Goal: Information Seeking & Learning: Learn about a topic

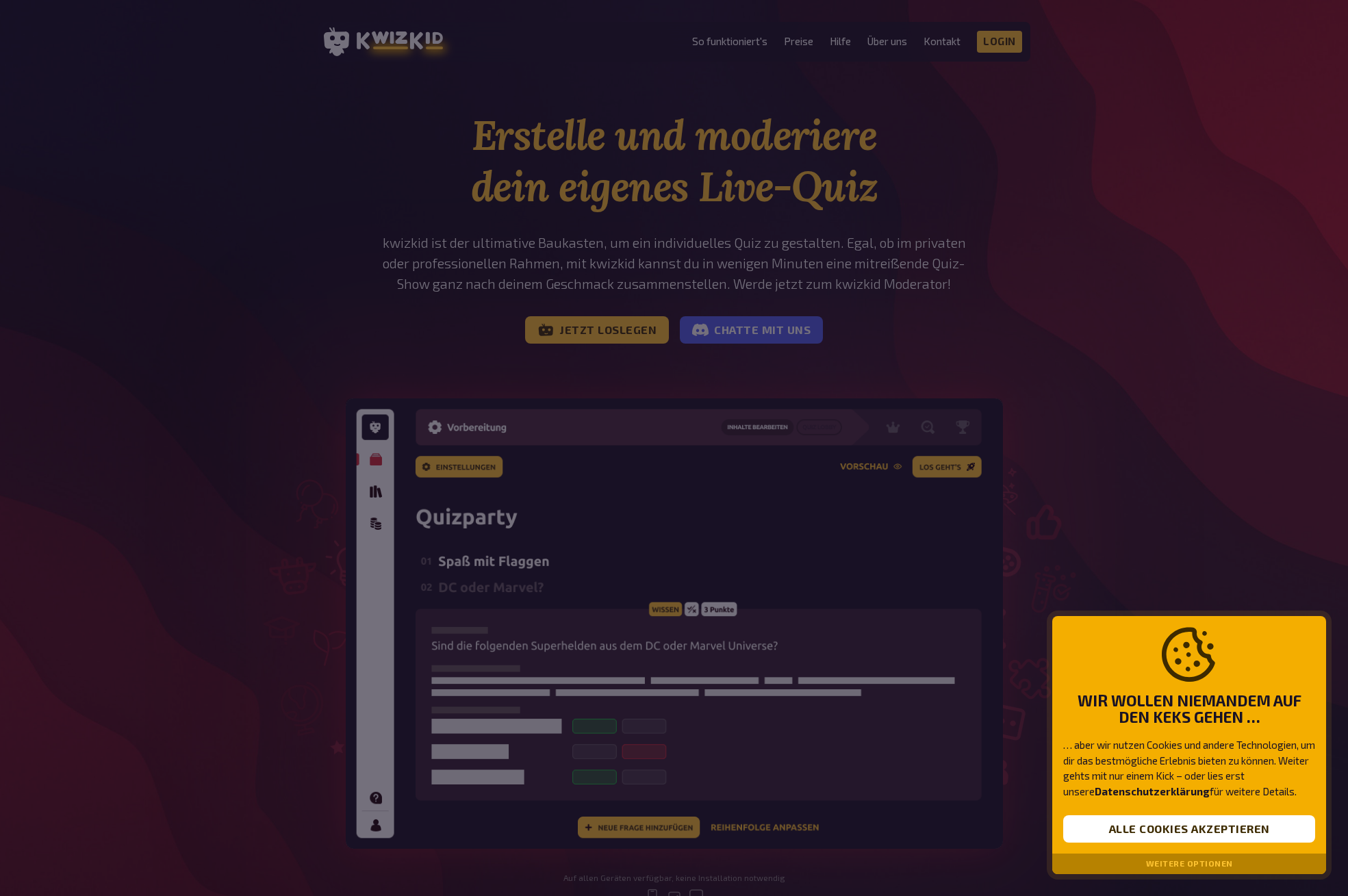
scroll to position [106, 0]
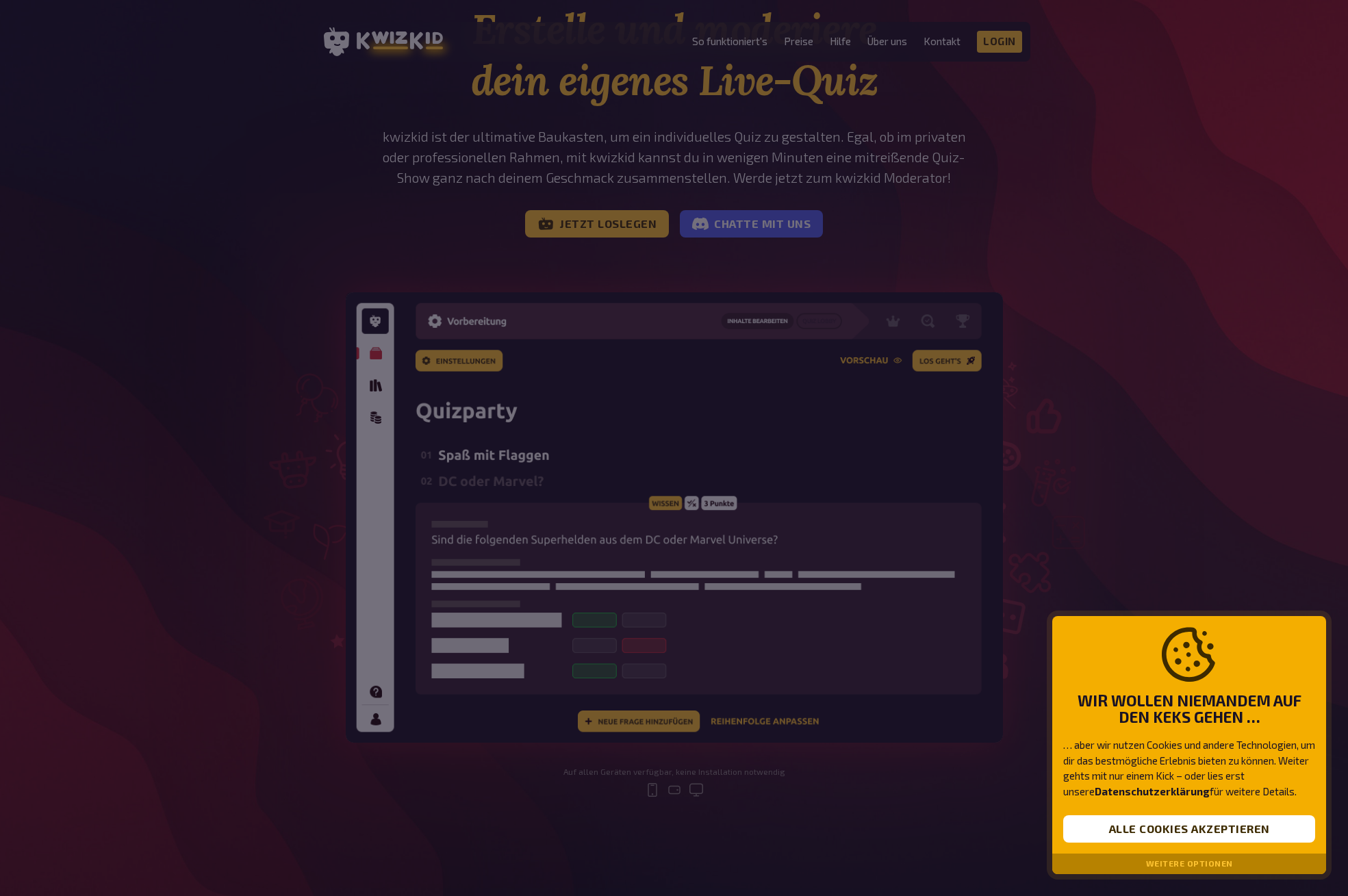
click at [1208, 864] on button "Weitere Optionen" at bounding box center [1189, 863] width 87 height 10
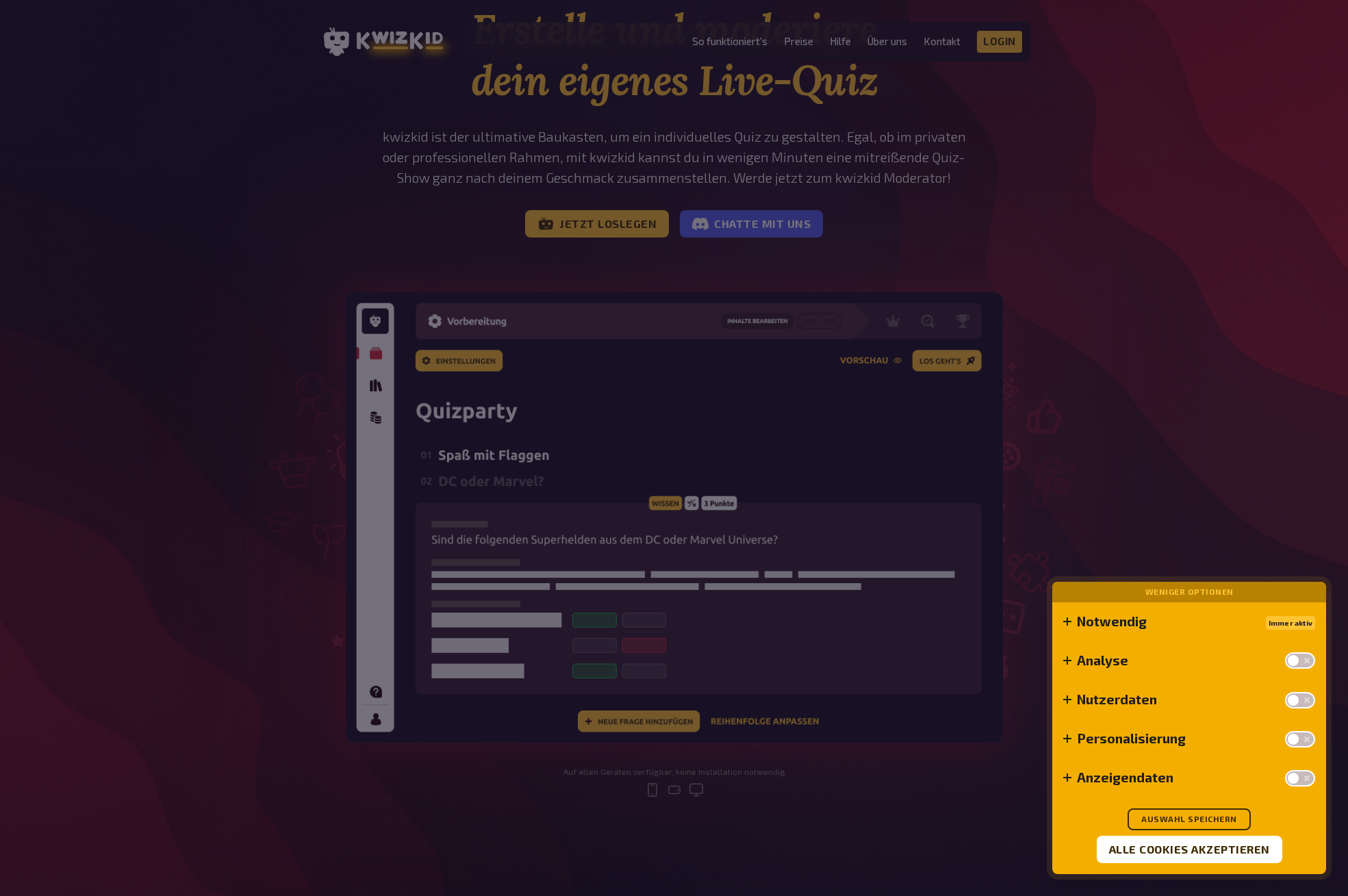
click at [1191, 820] on button "Auswahl speichern" at bounding box center [1189, 819] width 123 height 22
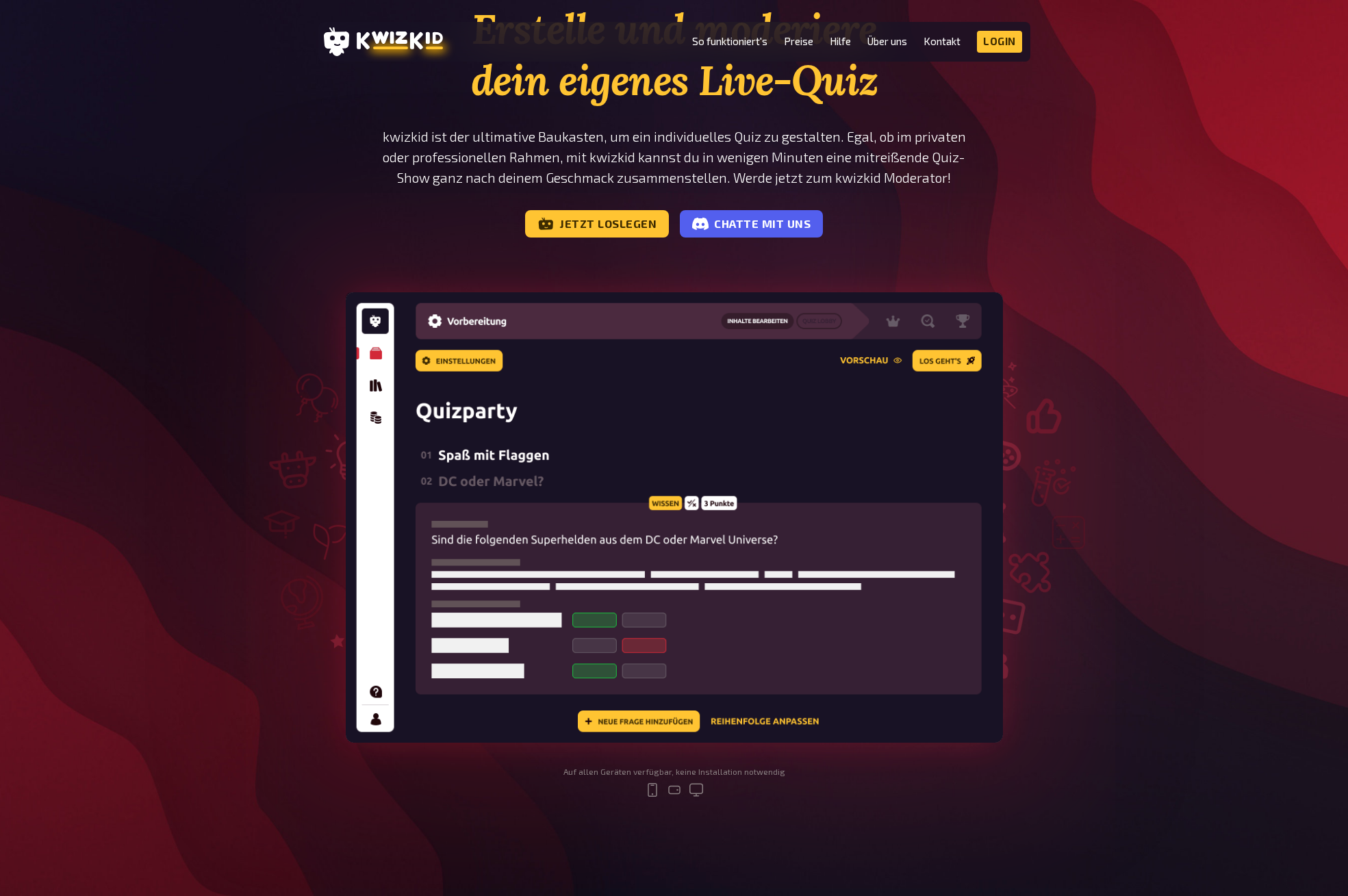
click at [370, 385] on img at bounding box center [674, 517] width 657 height 450
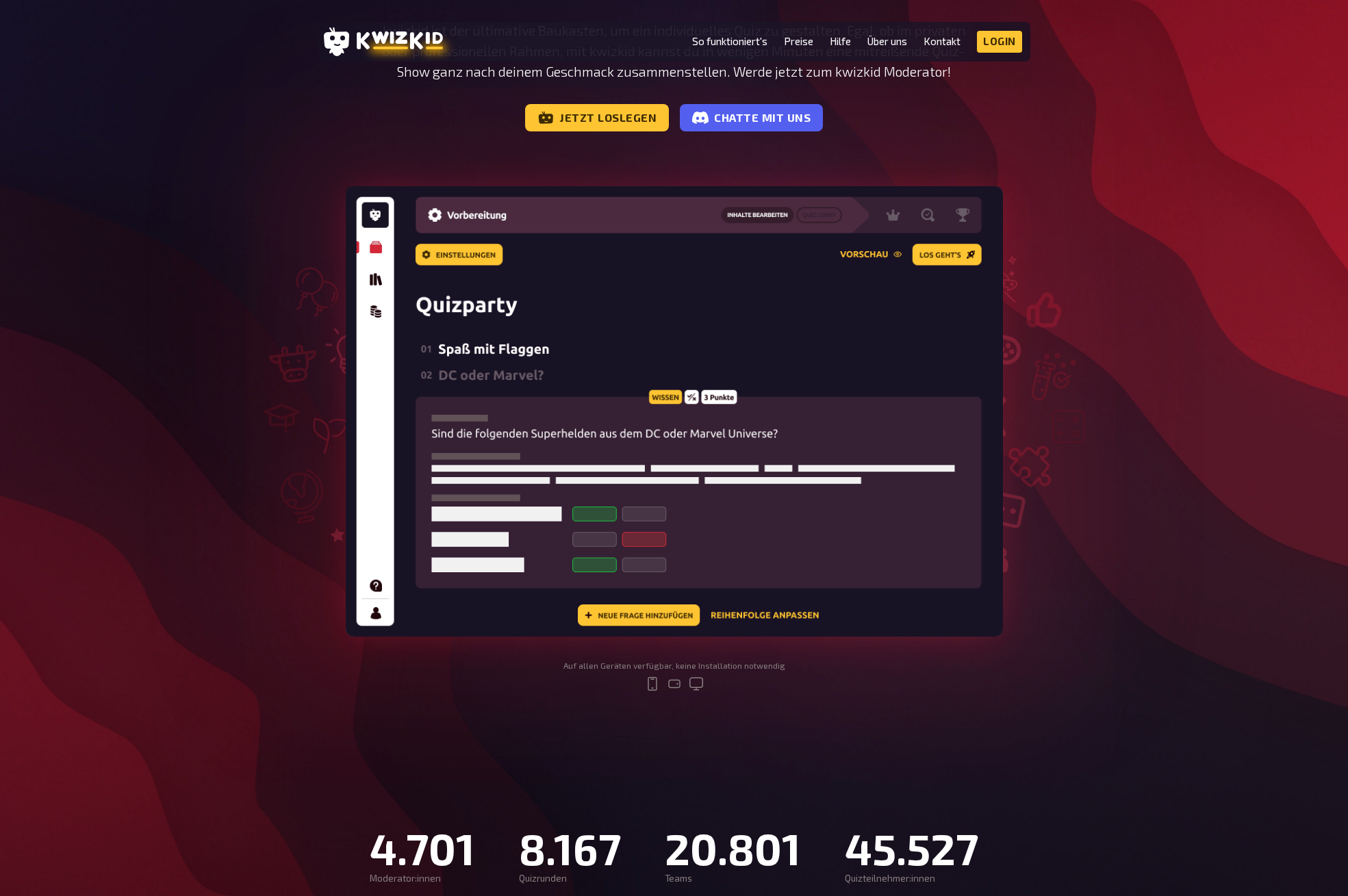
scroll to position [95, 0]
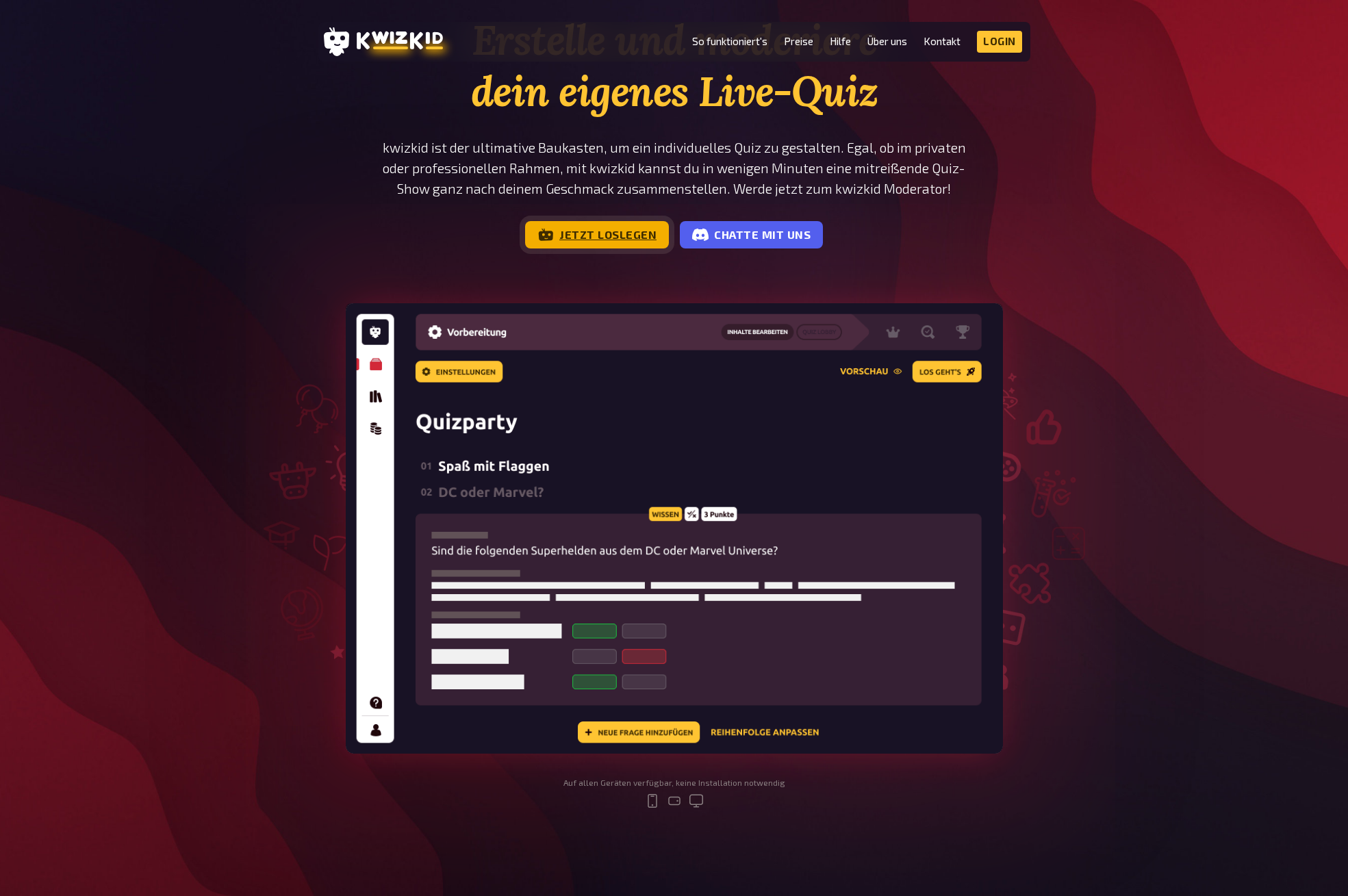
click at [580, 229] on link "Jetzt loslegen" at bounding box center [596, 235] width 144 height 27
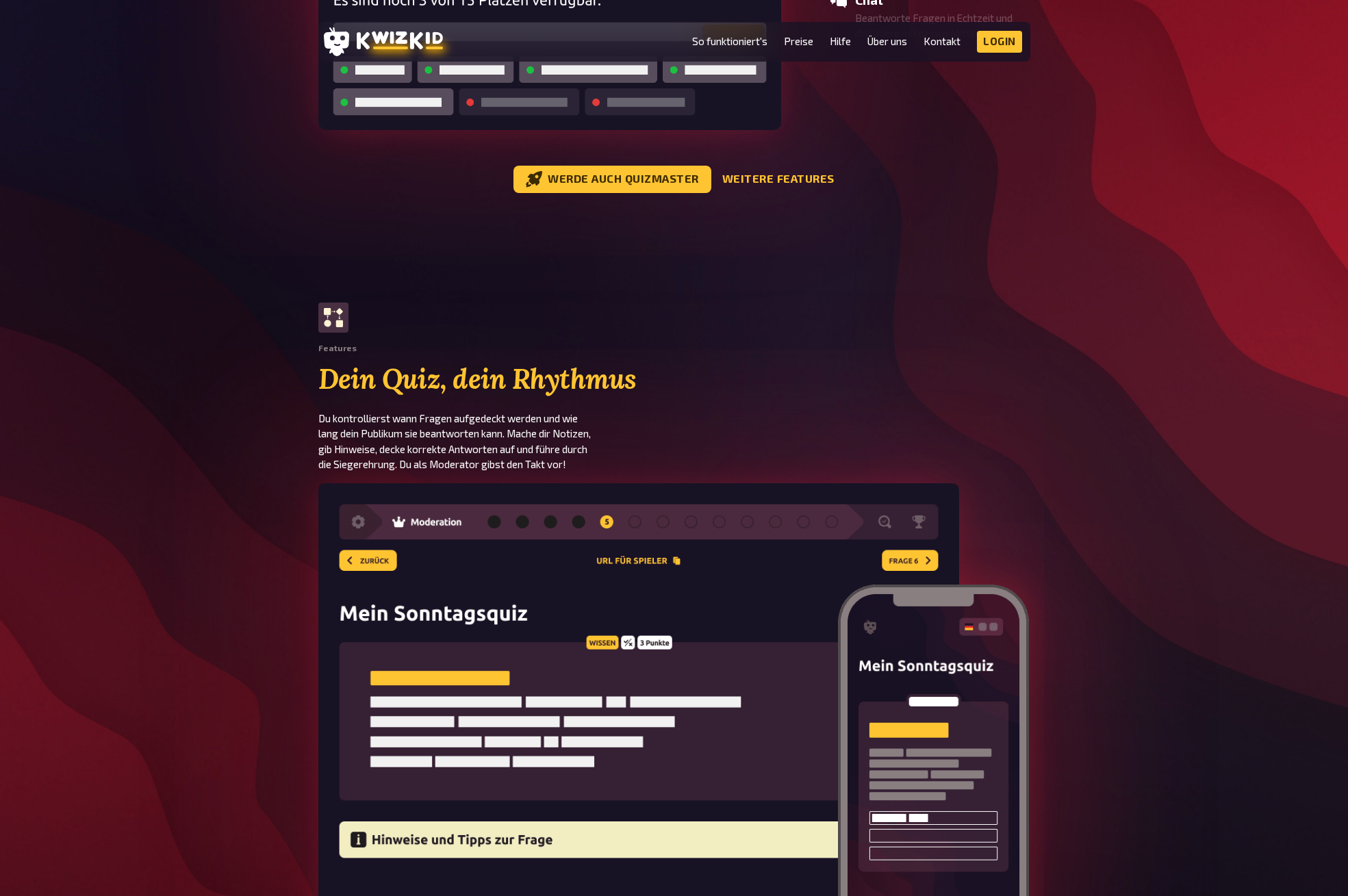
scroll to position [1626, 0]
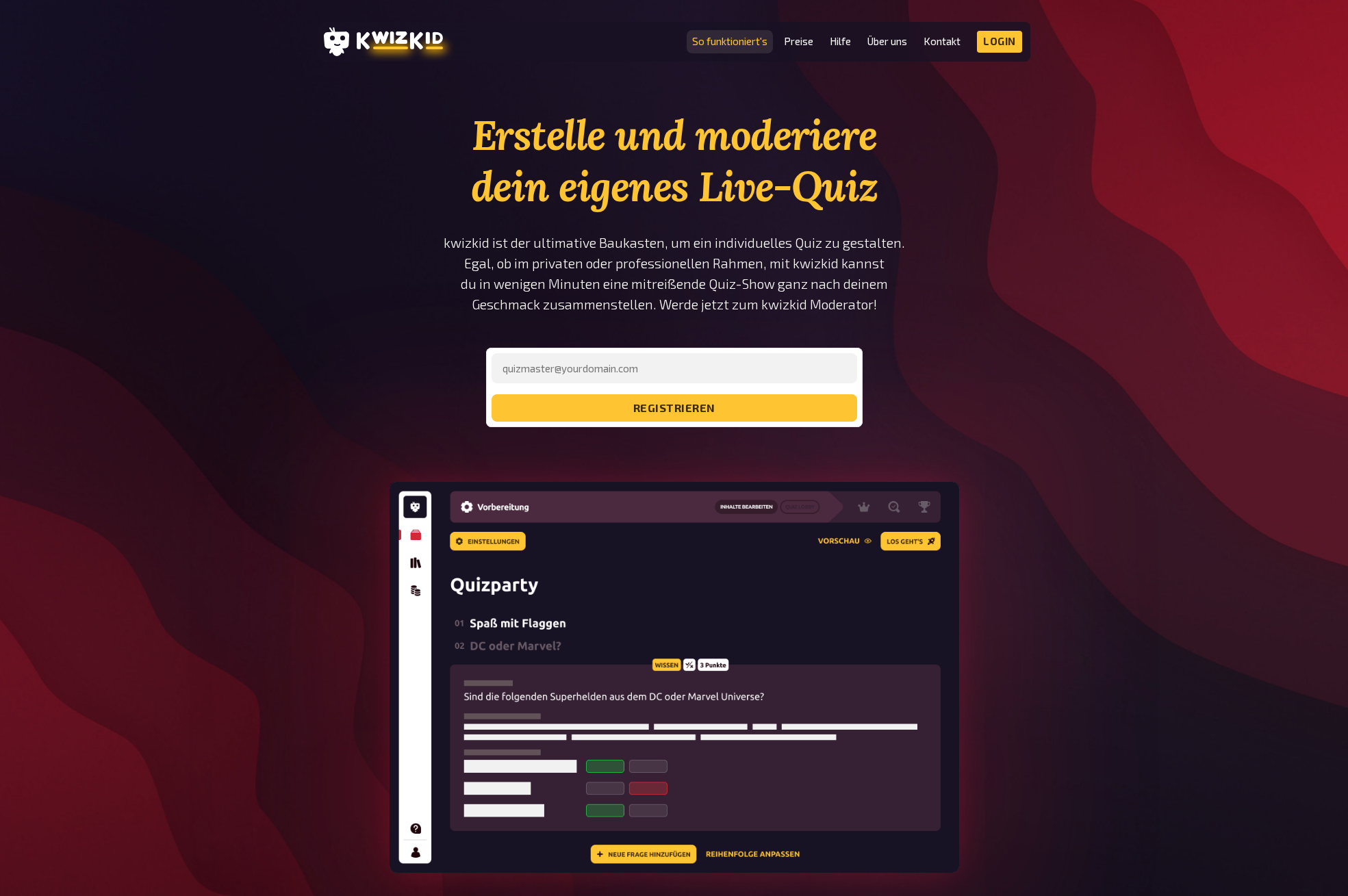
click at [723, 44] on link "So funktioniert's" at bounding box center [729, 41] width 75 height 11
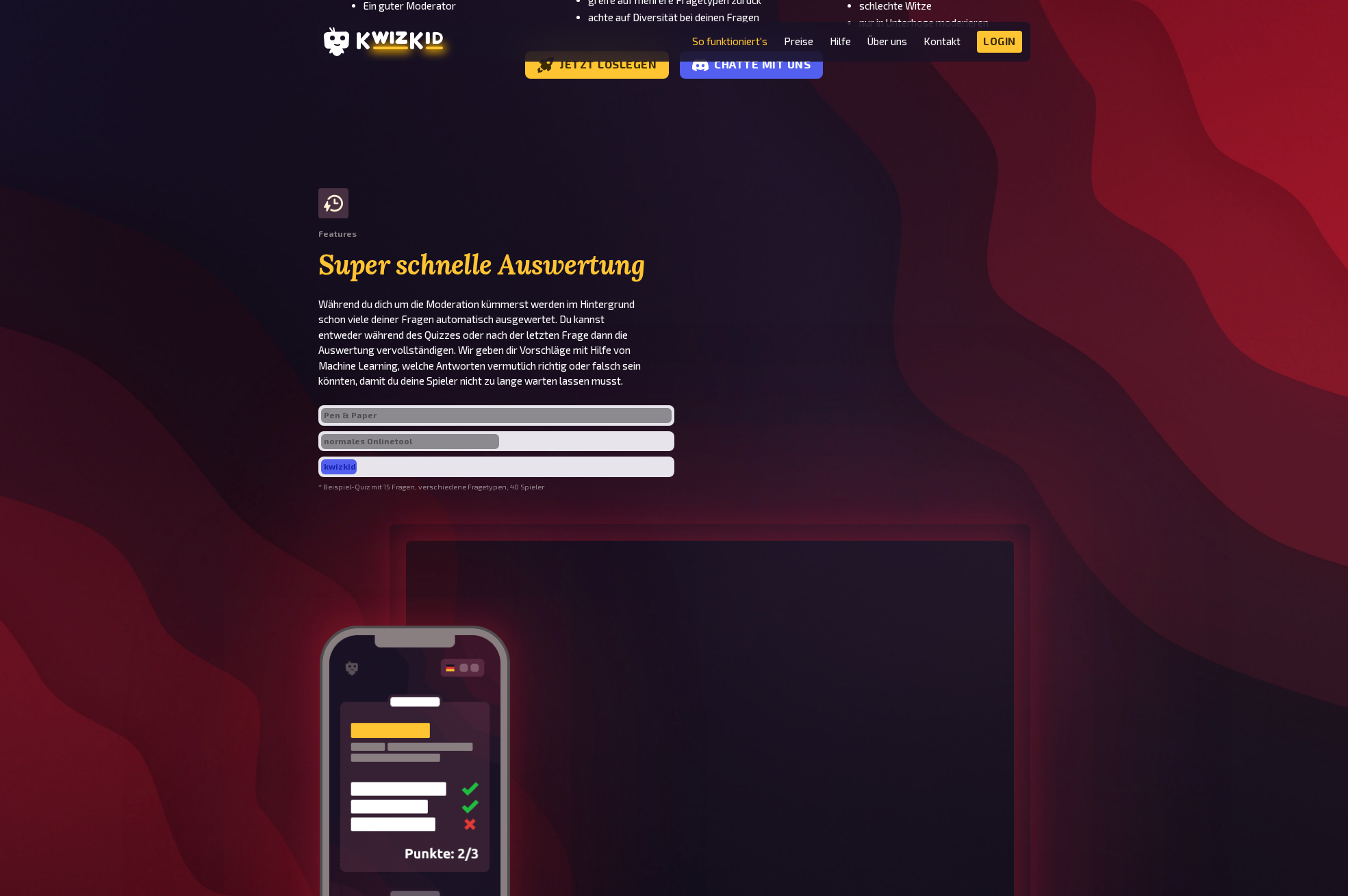
scroll to position [2717, 0]
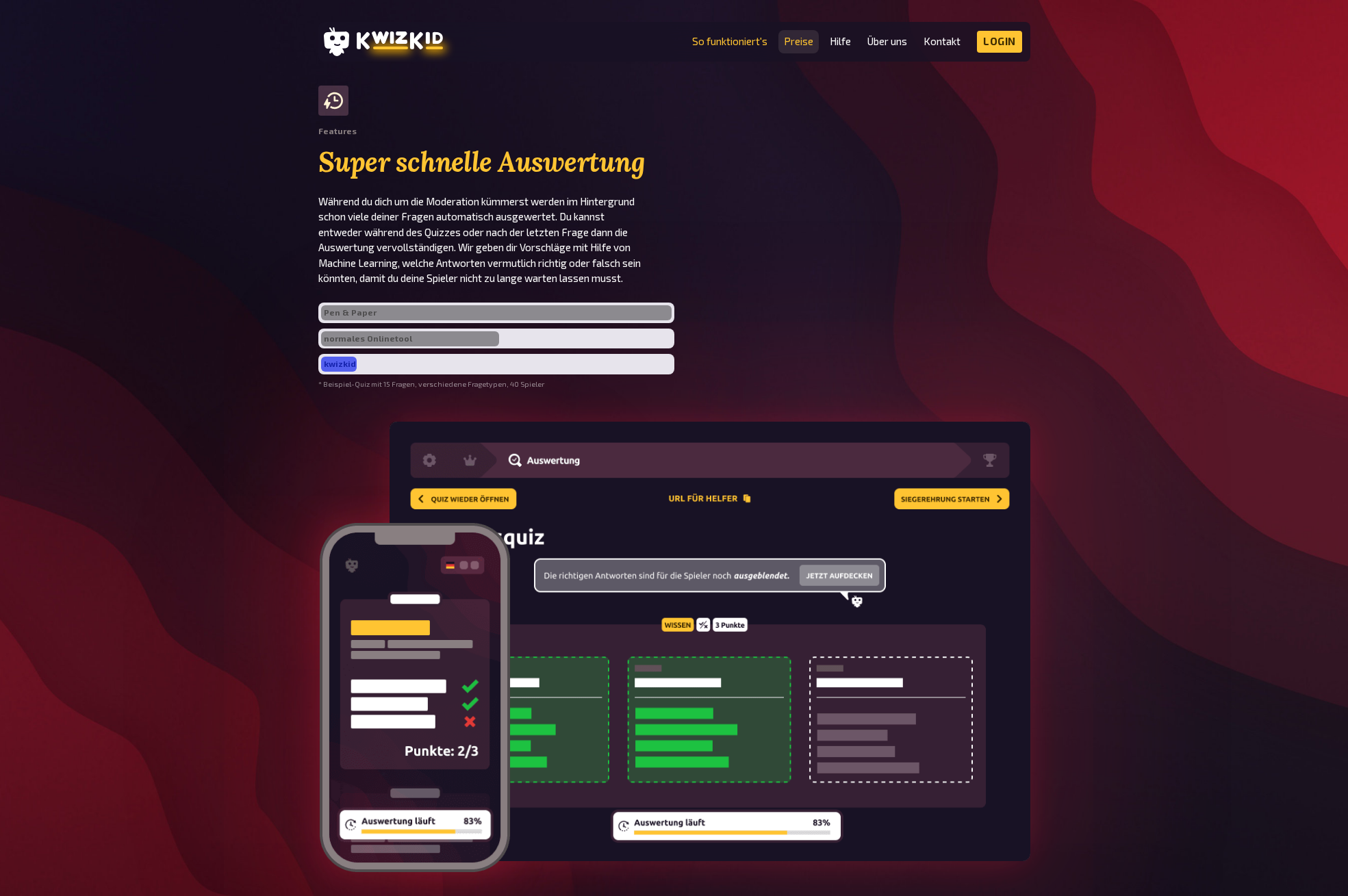
click at [792, 43] on link "Preise" at bounding box center [798, 41] width 30 height 11
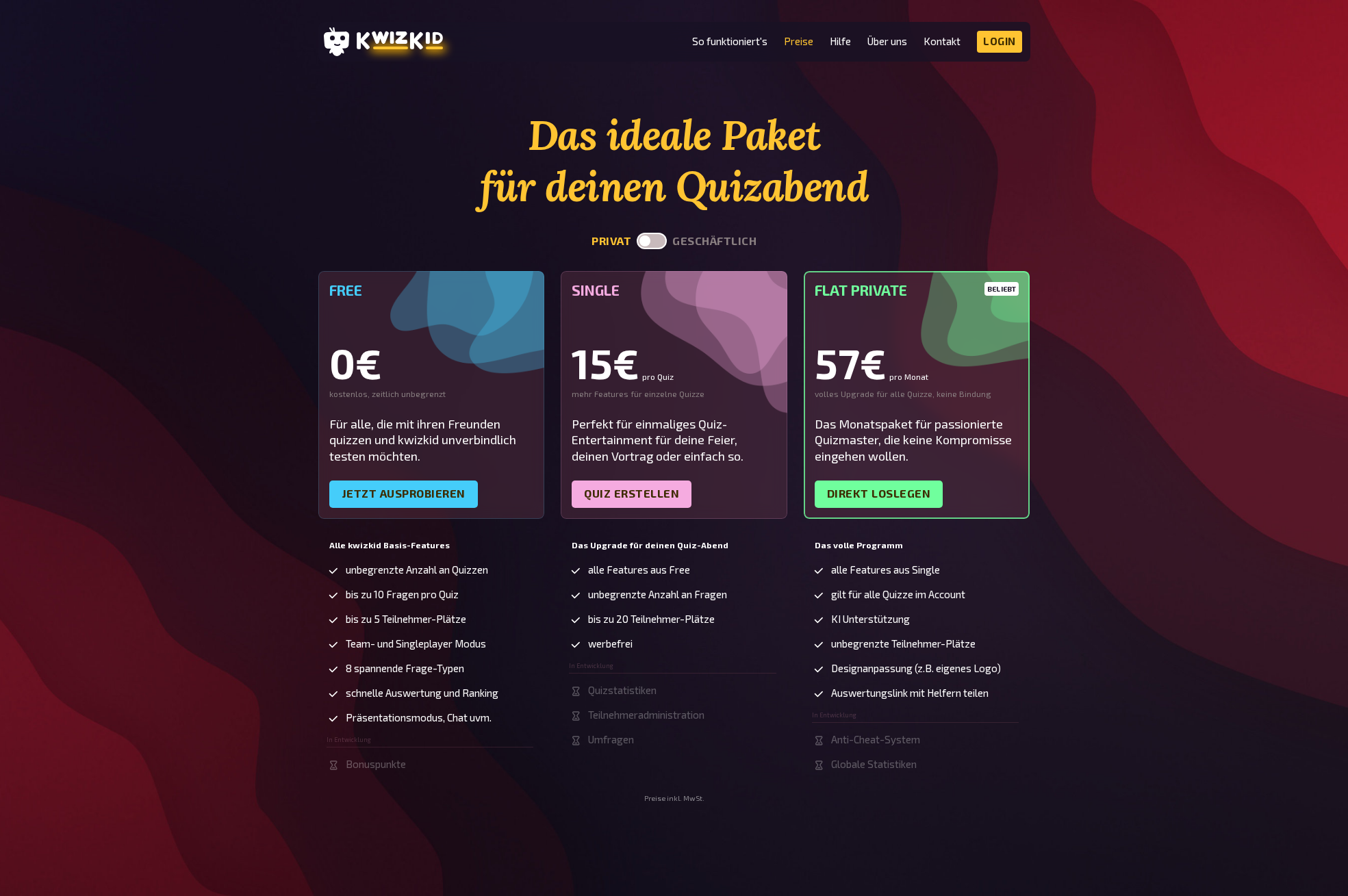
click at [661, 244] on label at bounding box center [652, 241] width 30 height 17
click at [636, 232] on input "checkbox" at bounding box center [636, 232] width 1 height 1
checkbox input "true"
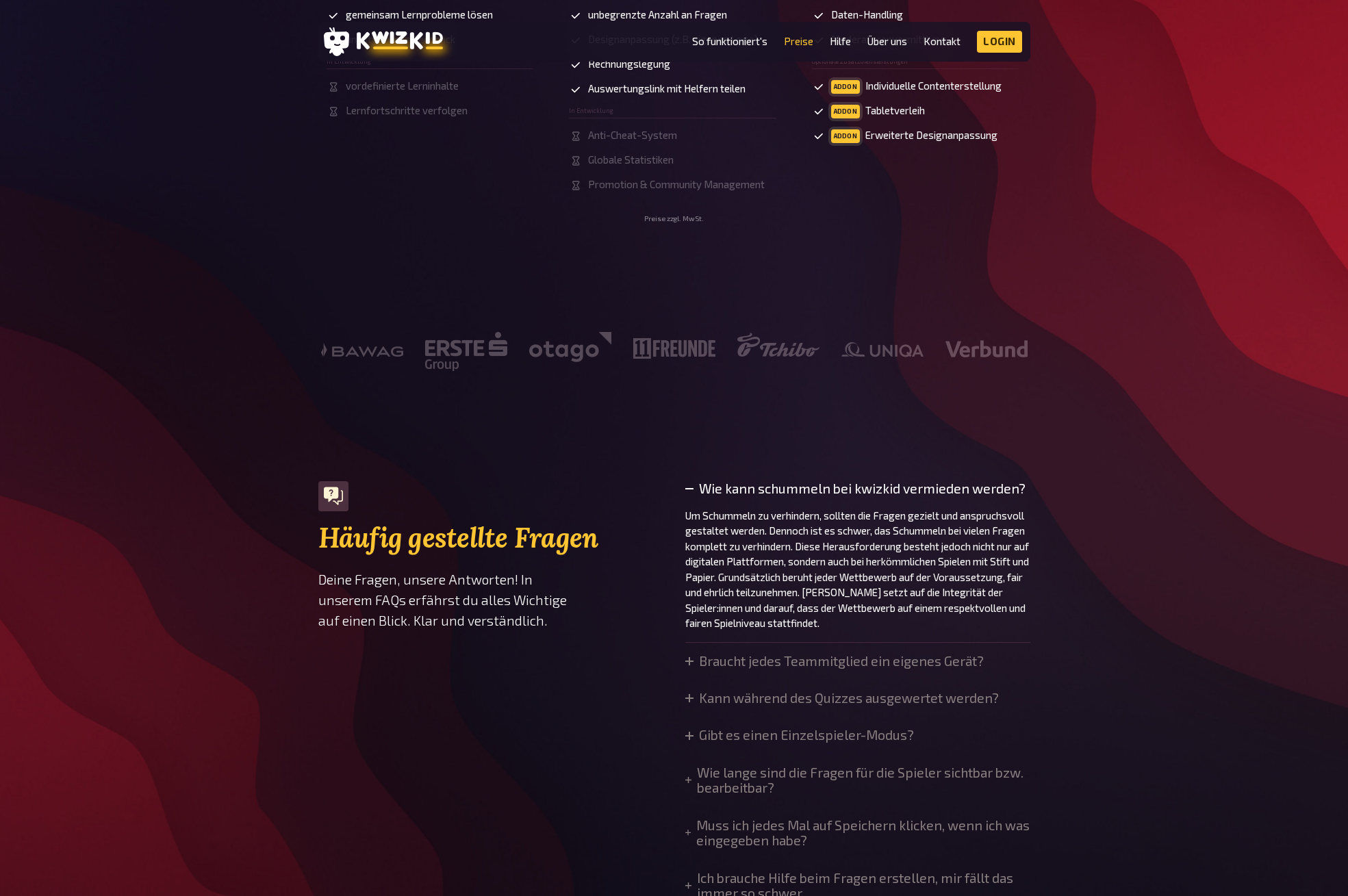
scroll to position [932, 0]
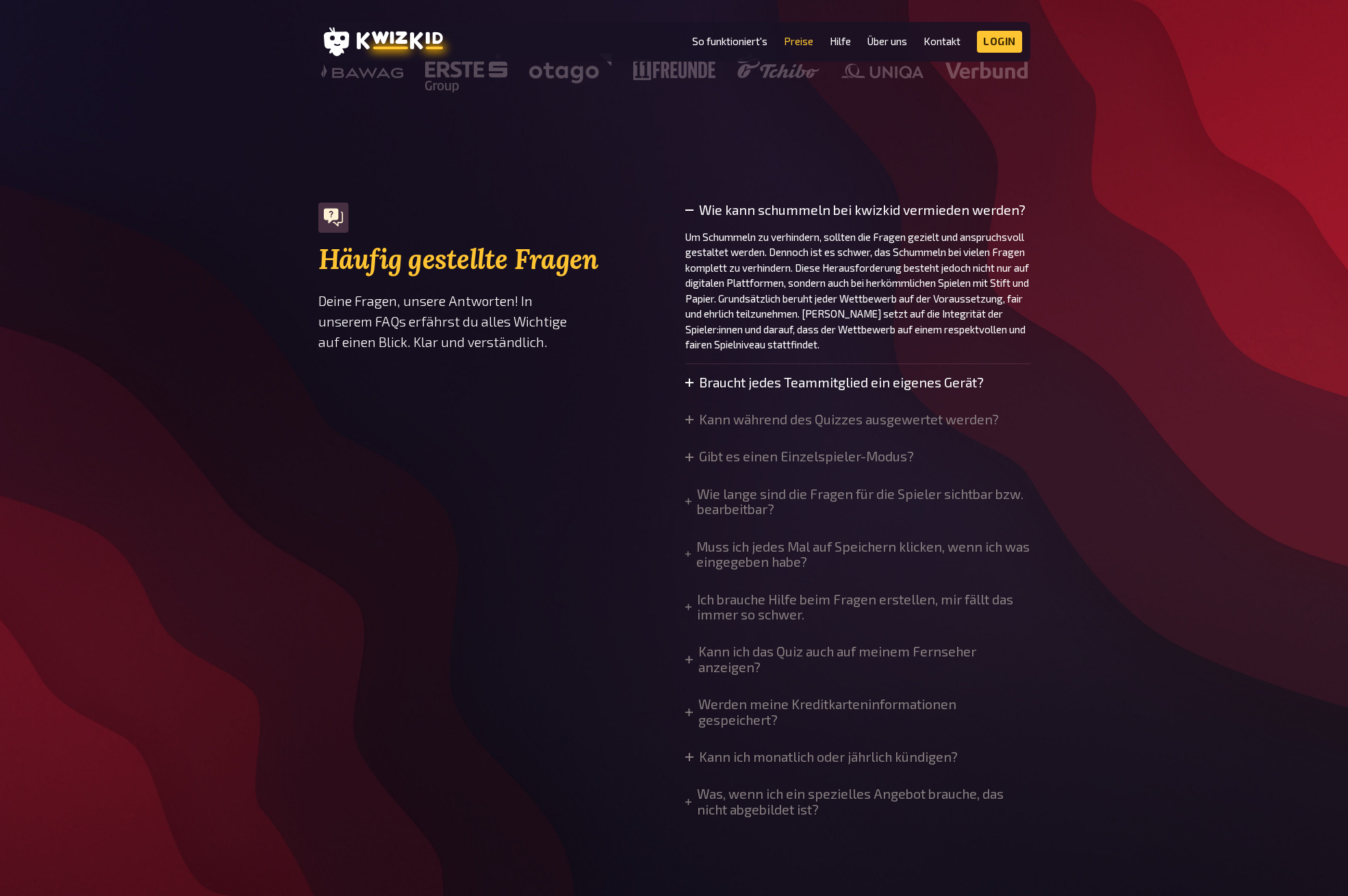
click at [694, 375] on summary "Braucht jedes Teammitglied ein eigenes Gerät?" at bounding box center [834, 383] width 298 height 15
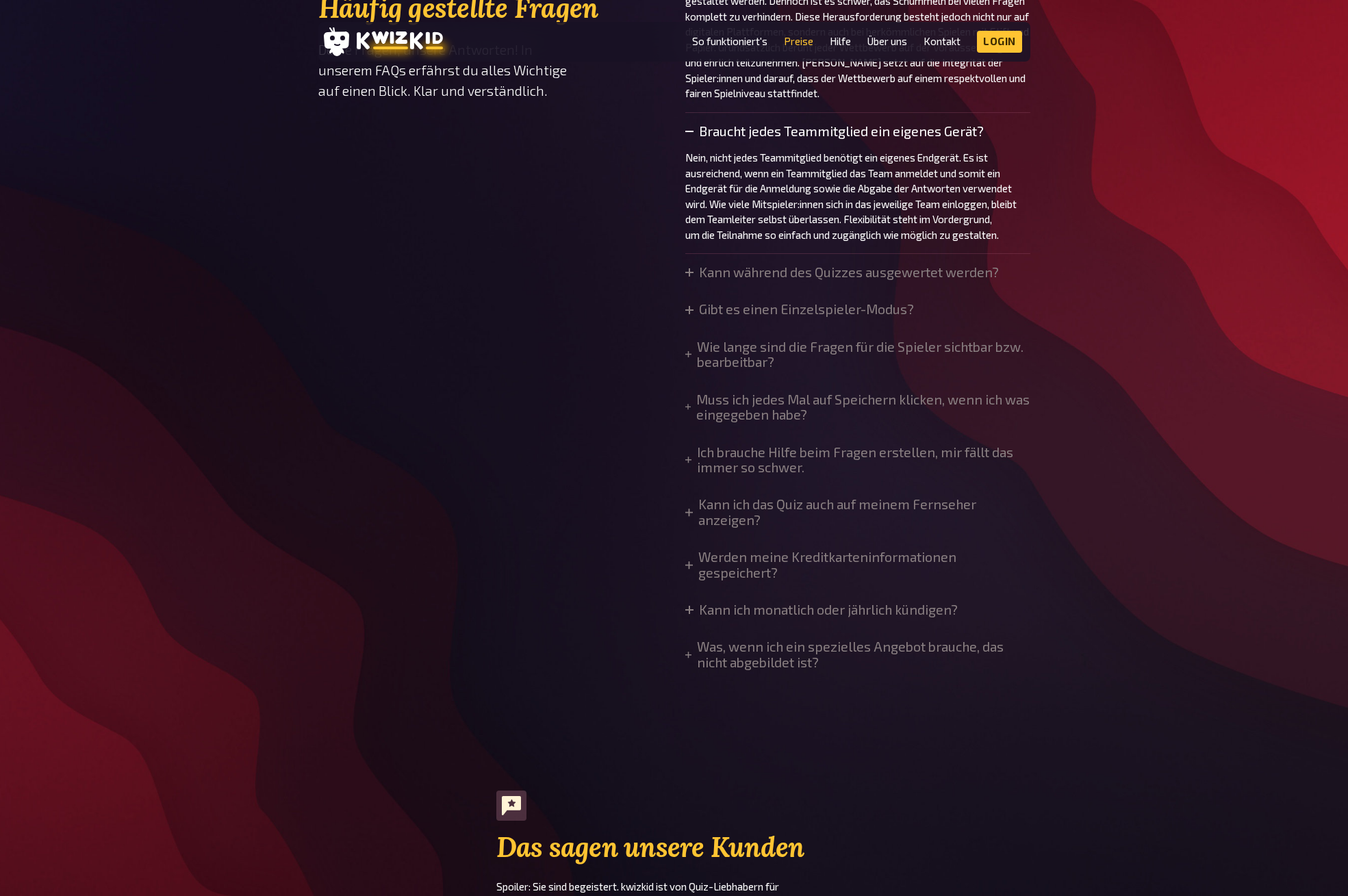
scroll to position [1645, 0]
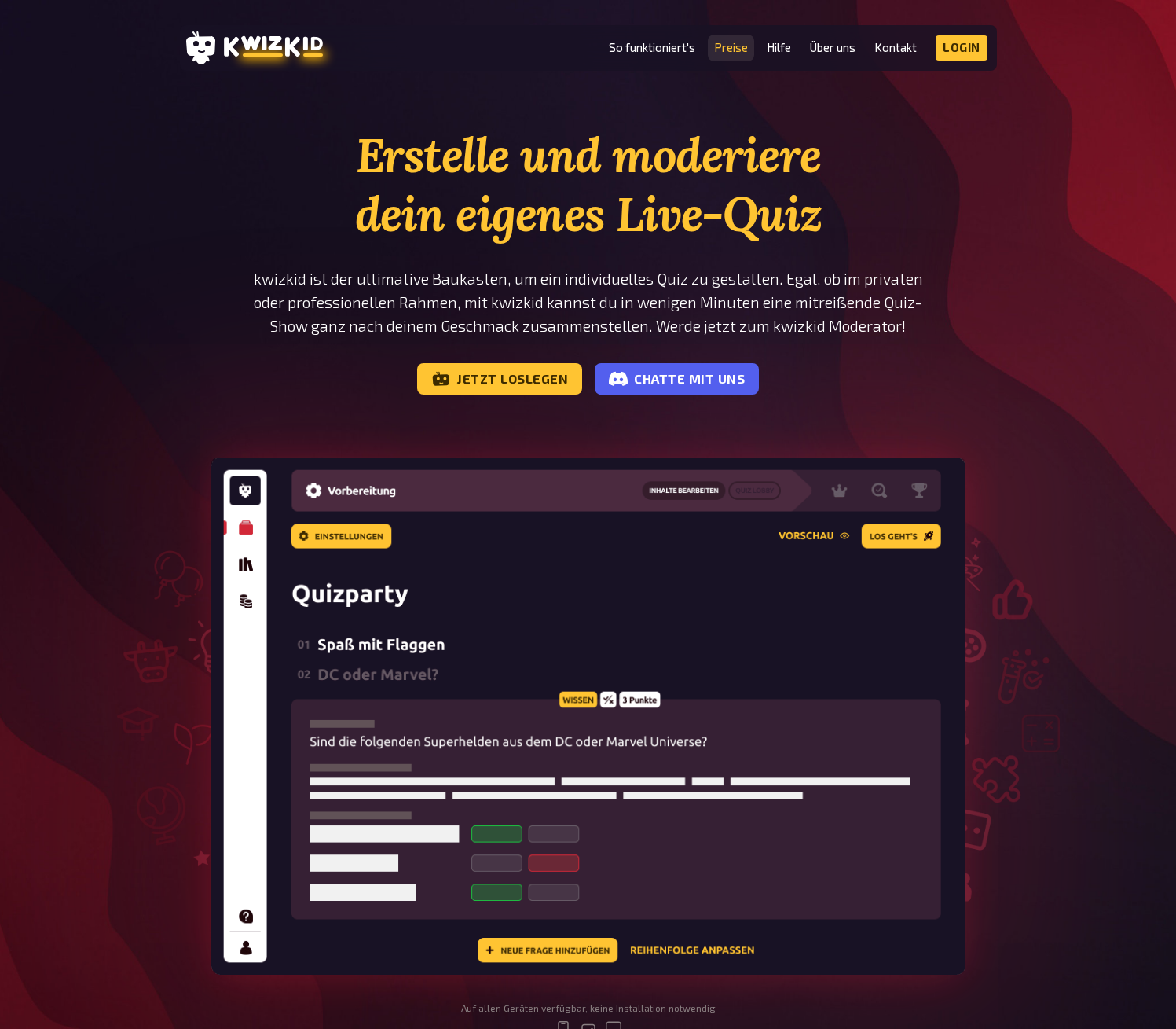
click at [730, 53] on link "Preise" at bounding box center [731, 47] width 34 height 13
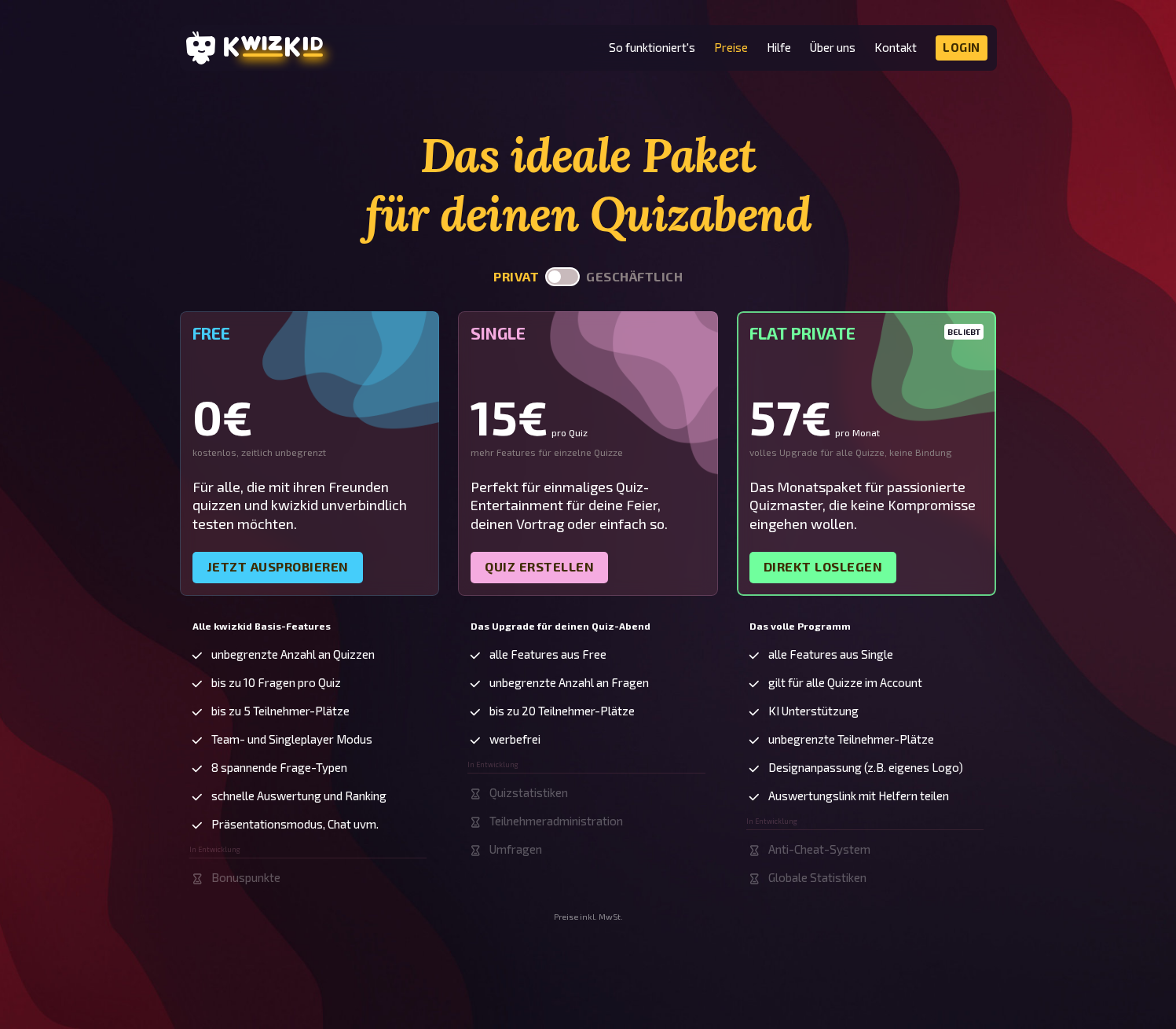
click at [572, 275] on label at bounding box center [562, 276] width 35 height 19
click at [545, 267] on input "checkbox" at bounding box center [545, 267] width 1 height 1
checkbox input "true"
